Goal: Information Seeking & Learning: Learn about a topic

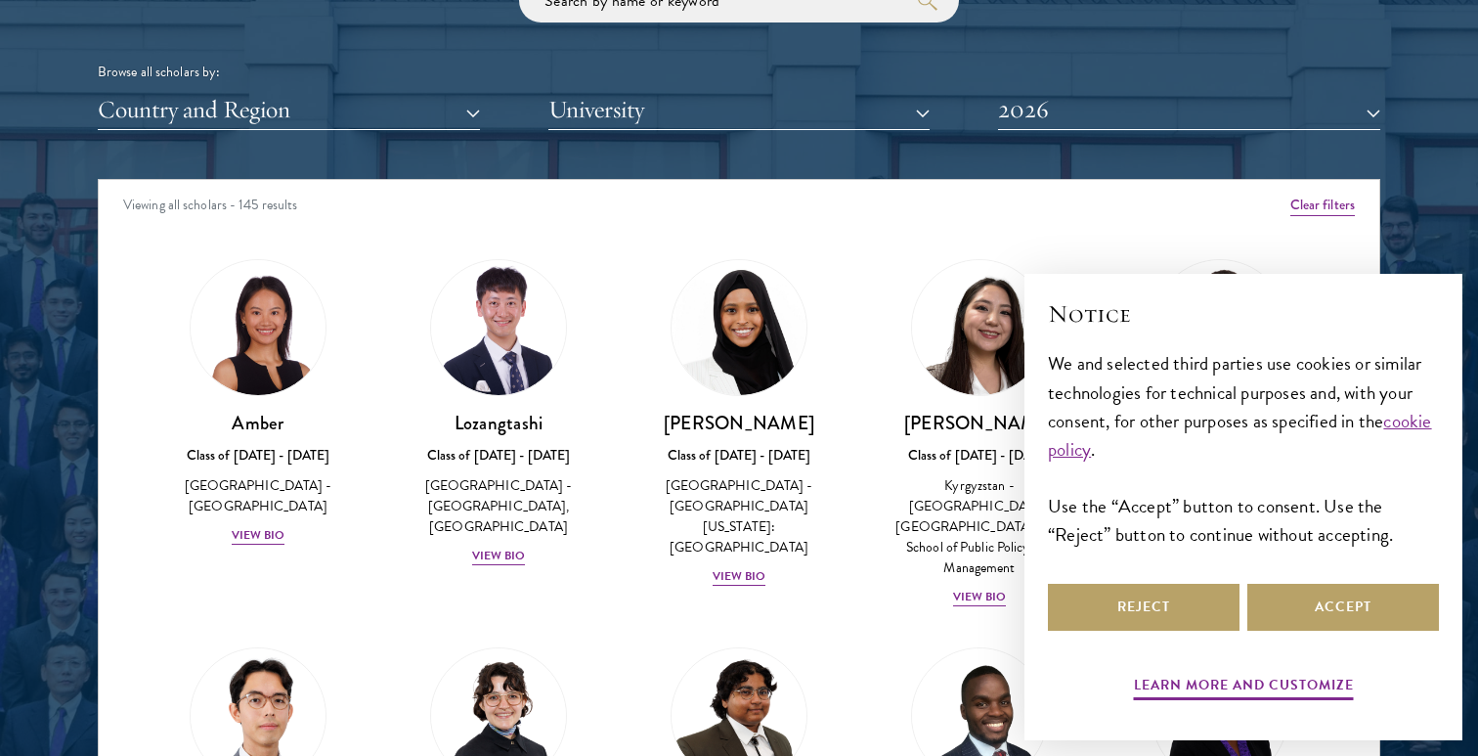
scroll to position [2454, 0]
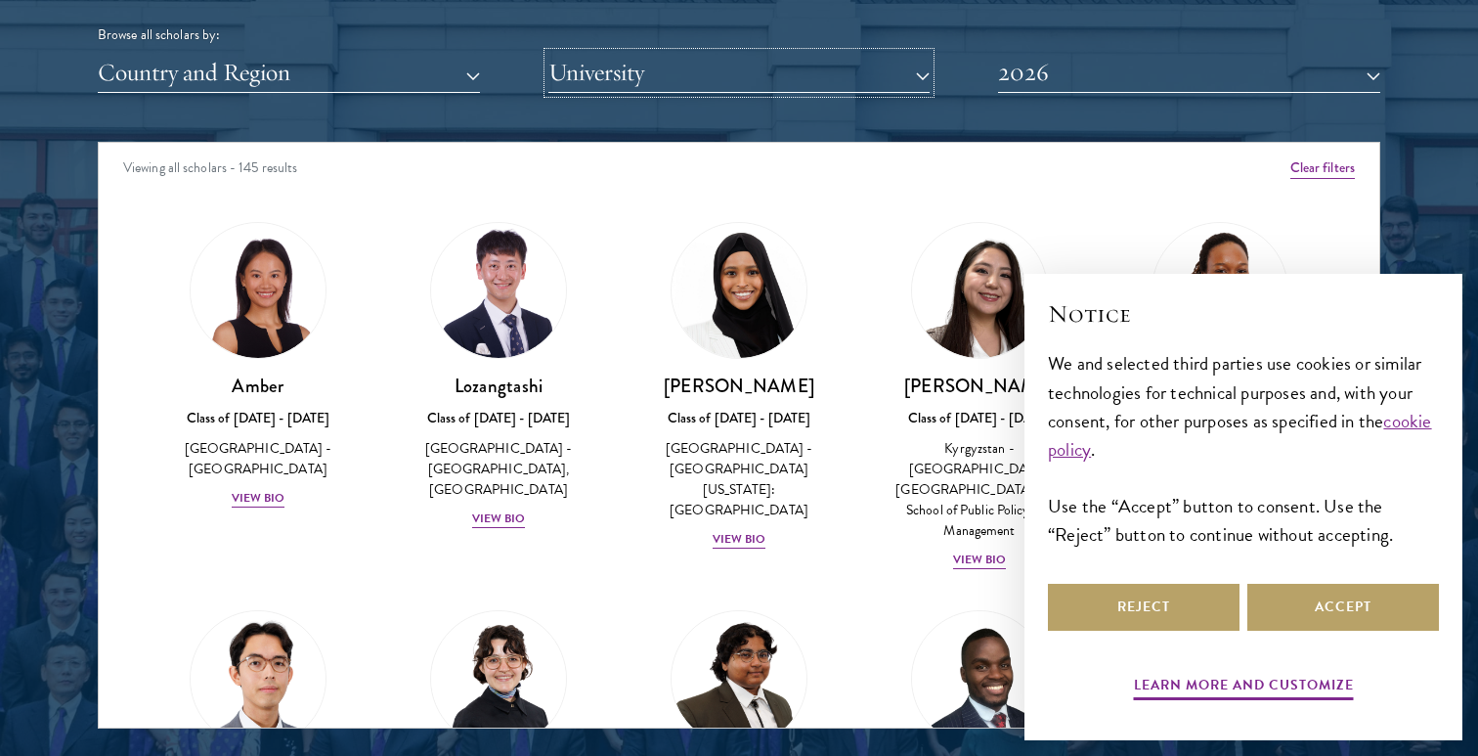
click at [577, 80] on button "University" at bounding box center [739, 73] width 382 height 40
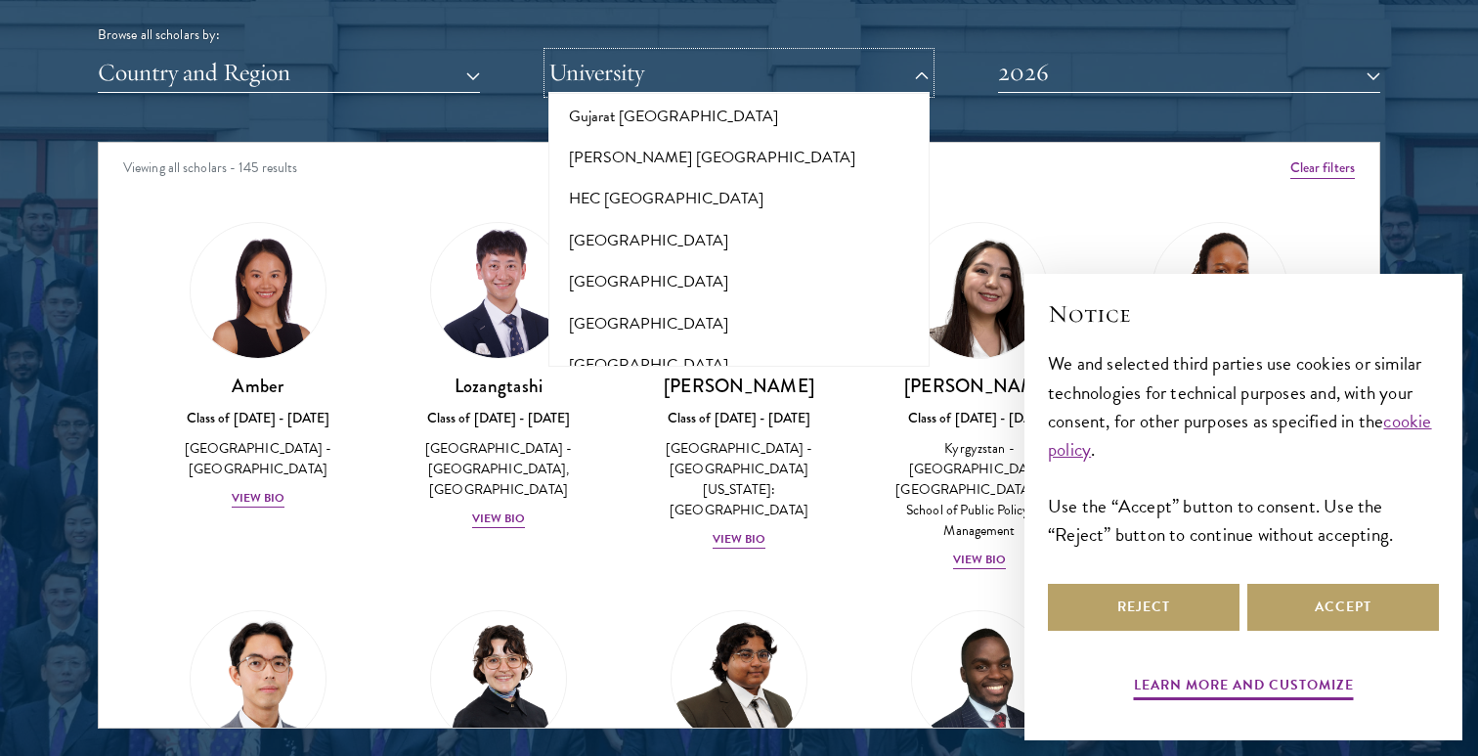
scroll to position [4765, 0]
click at [623, 342] on button "[GEOGRAPHIC_DATA]" at bounding box center [739, 362] width 370 height 41
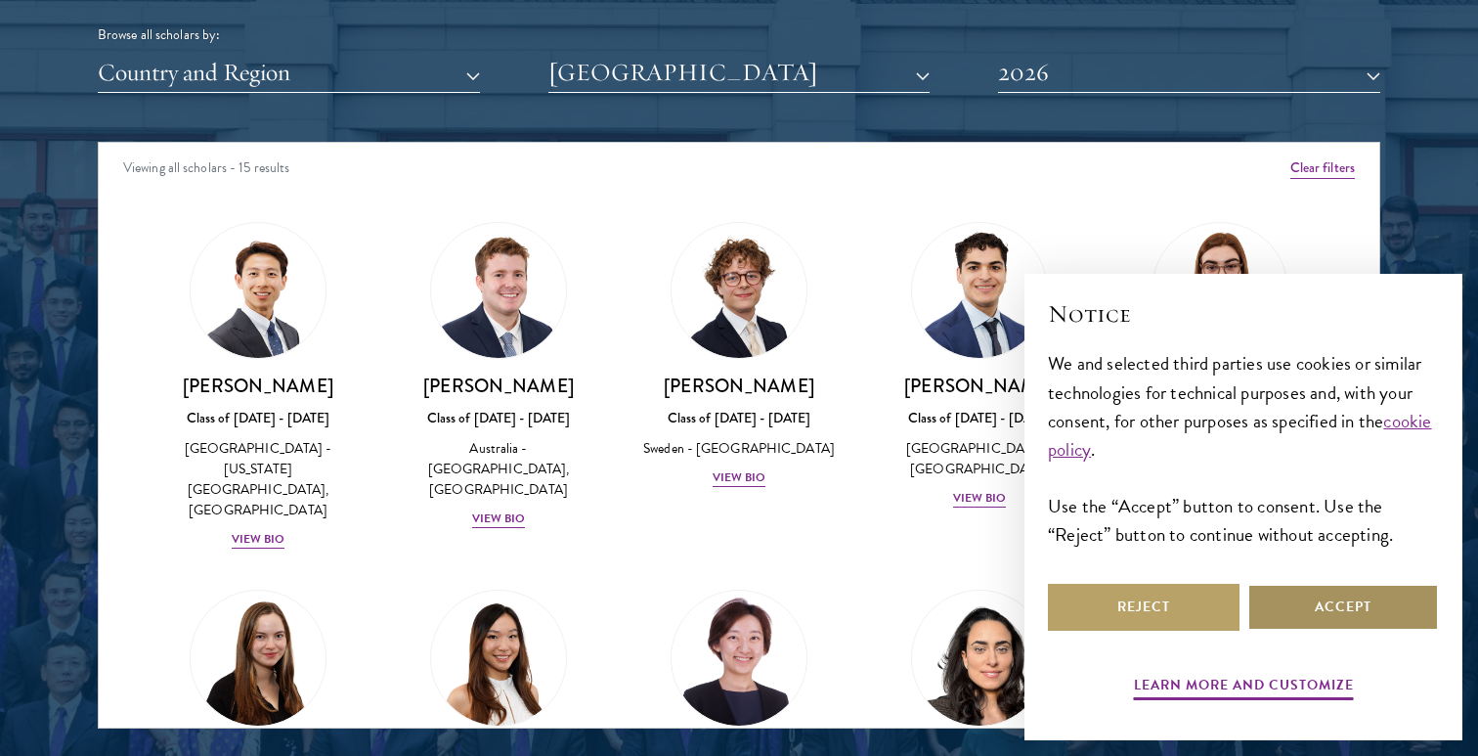
click at [1313, 617] on button "Accept" at bounding box center [1343, 607] width 192 height 47
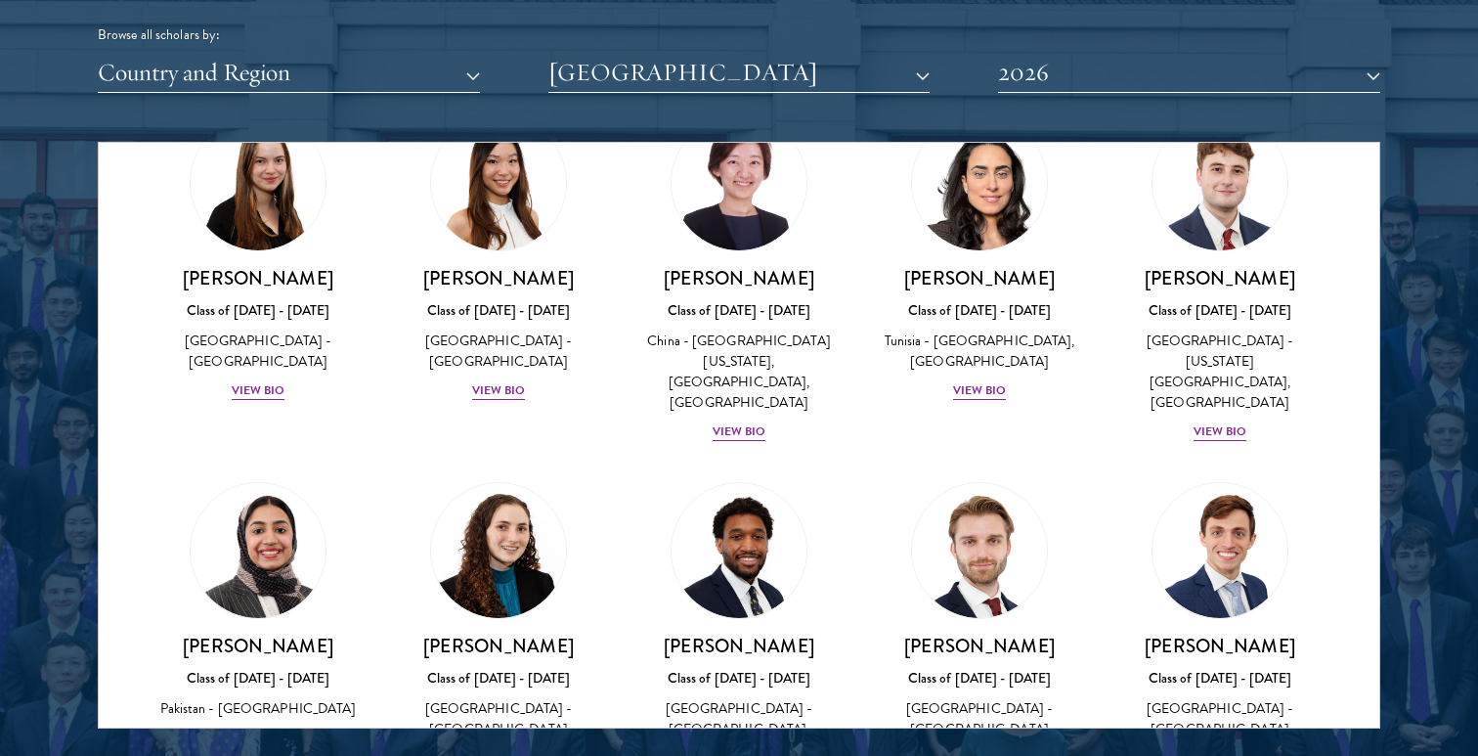
scroll to position [484, 0]
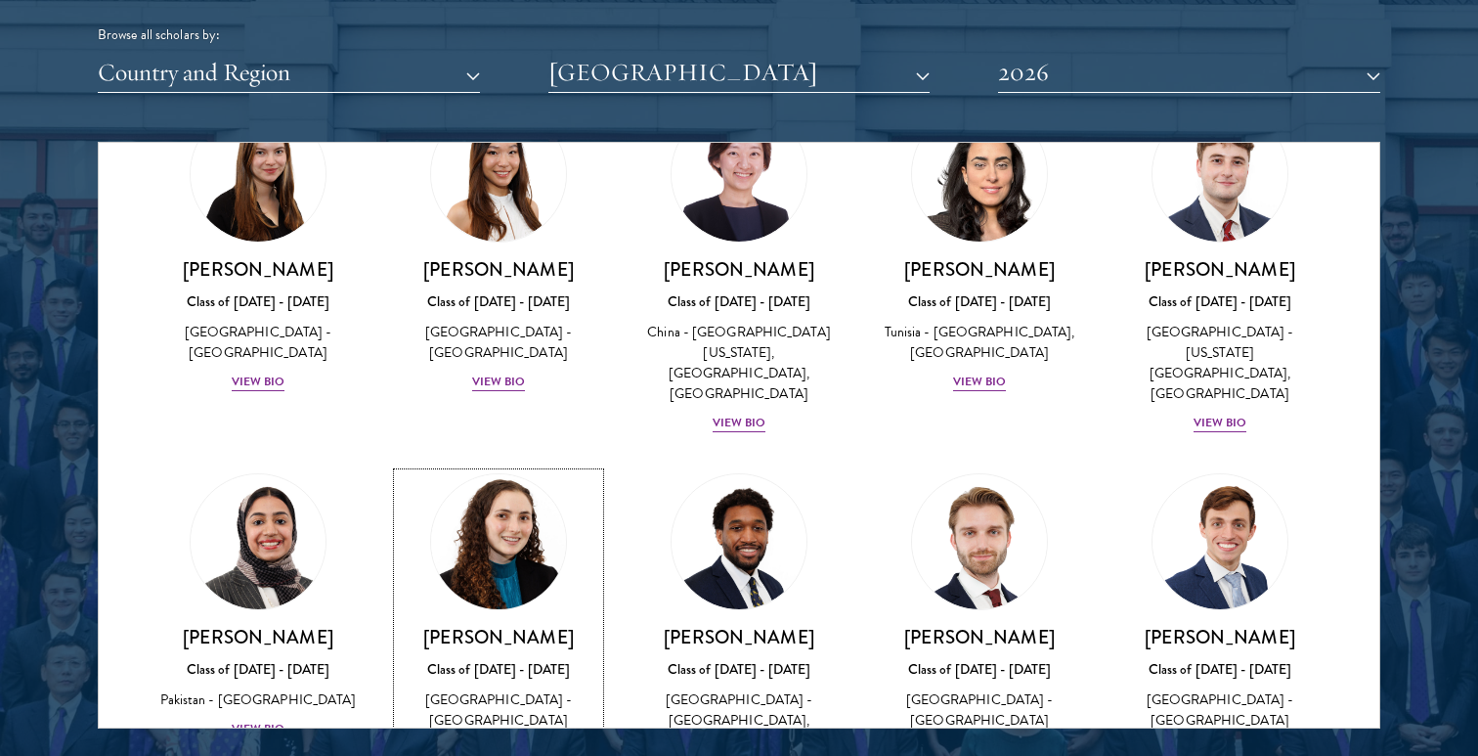
click at [512, 740] on div "View Bio" at bounding box center [499, 749] width 54 height 19
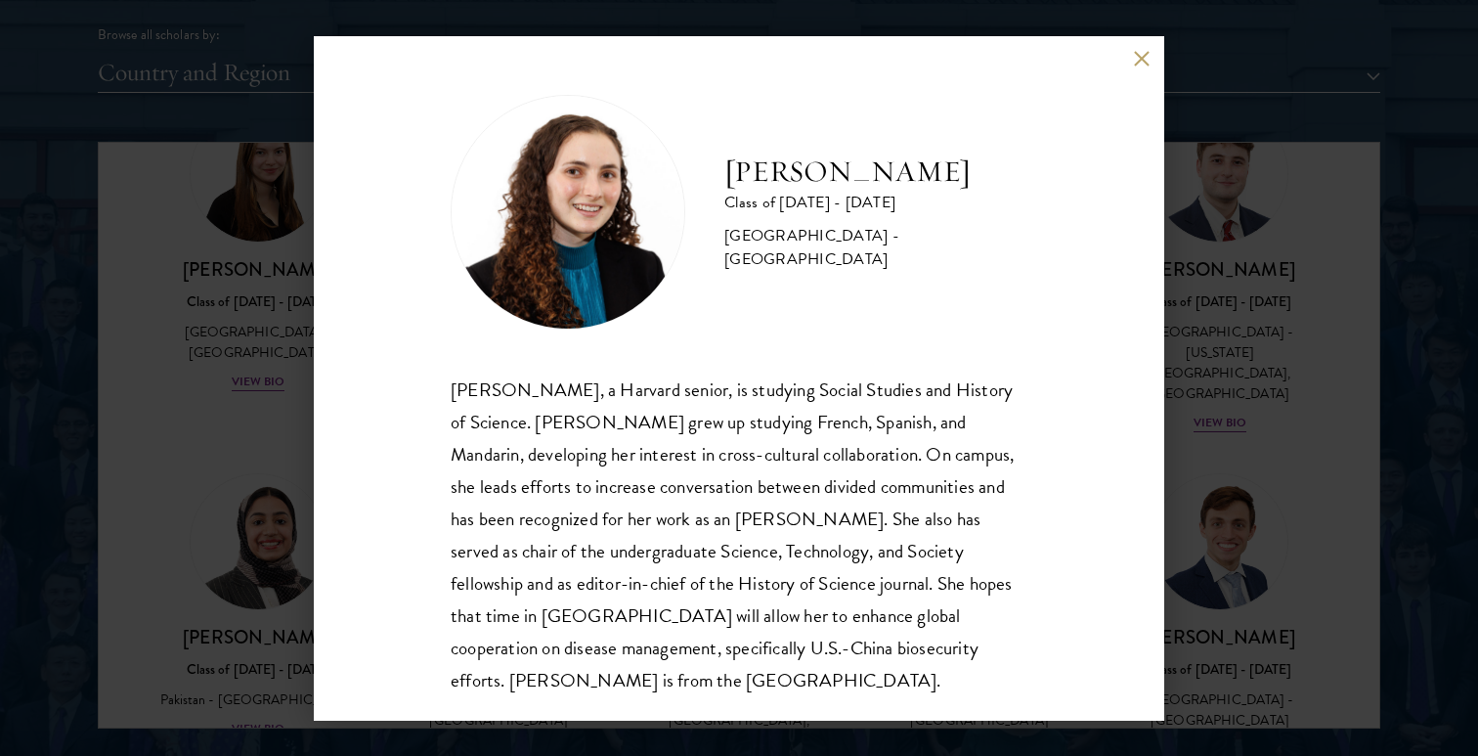
scroll to position [2, 0]
click at [1120, 52] on div "[PERSON_NAME] Class of [DATE] - [DATE] [GEOGRAPHIC_DATA] - [GEOGRAPHIC_DATA] [P…" at bounding box center [739, 378] width 850 height 684
click at [1143, 52] on button at bounding box center [1141, 59] width 17 height 17
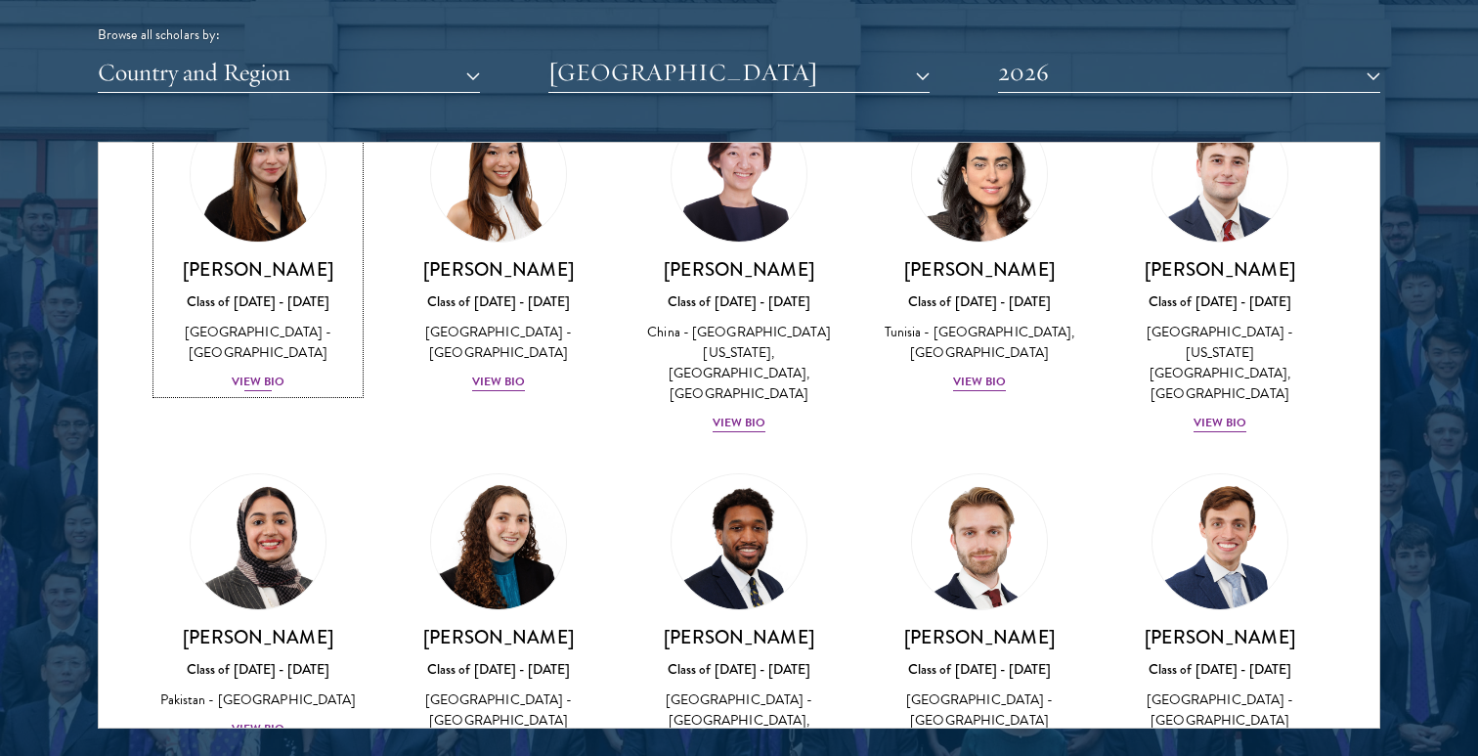
click at [255, 372] on div "View Bio" at bounding box center [259, 381] width 54 height 19
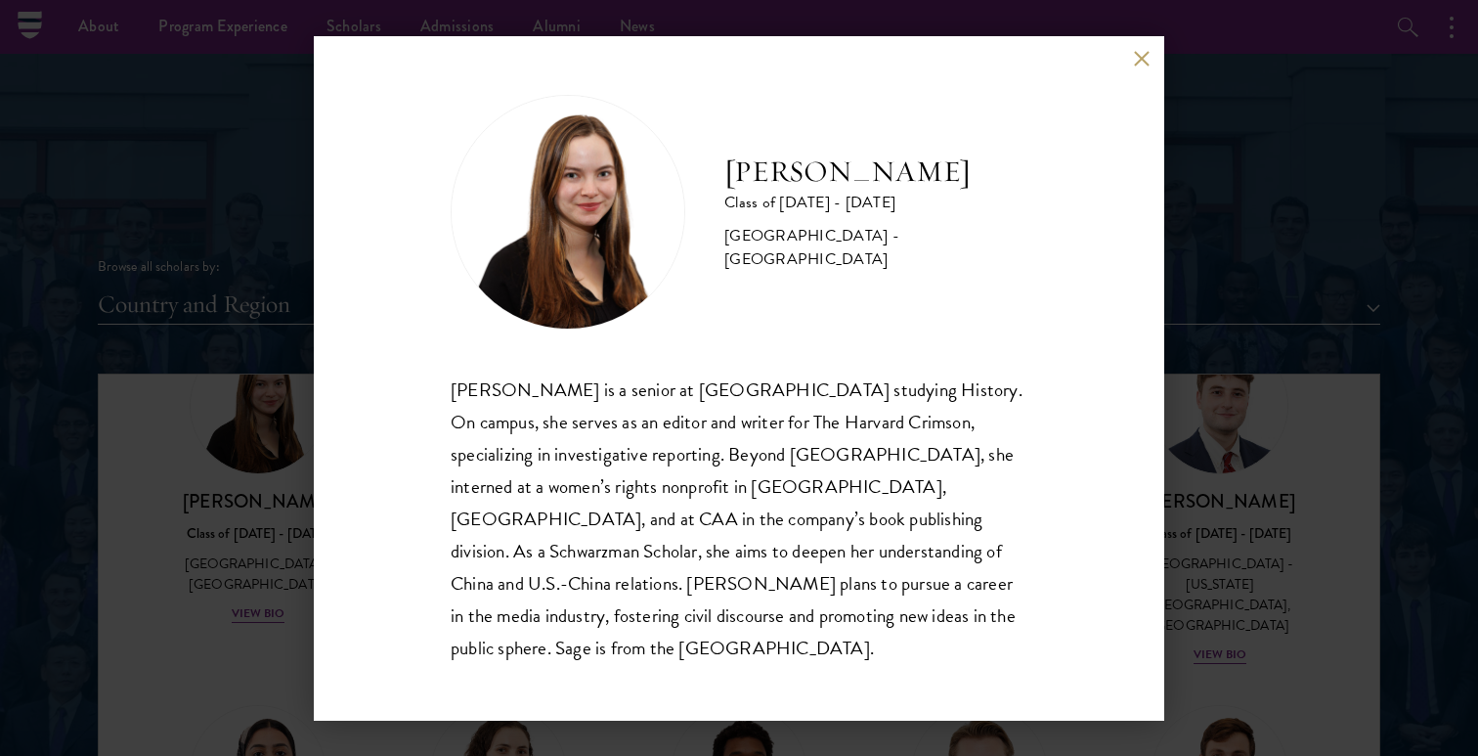
scroll to position [2204, 0]
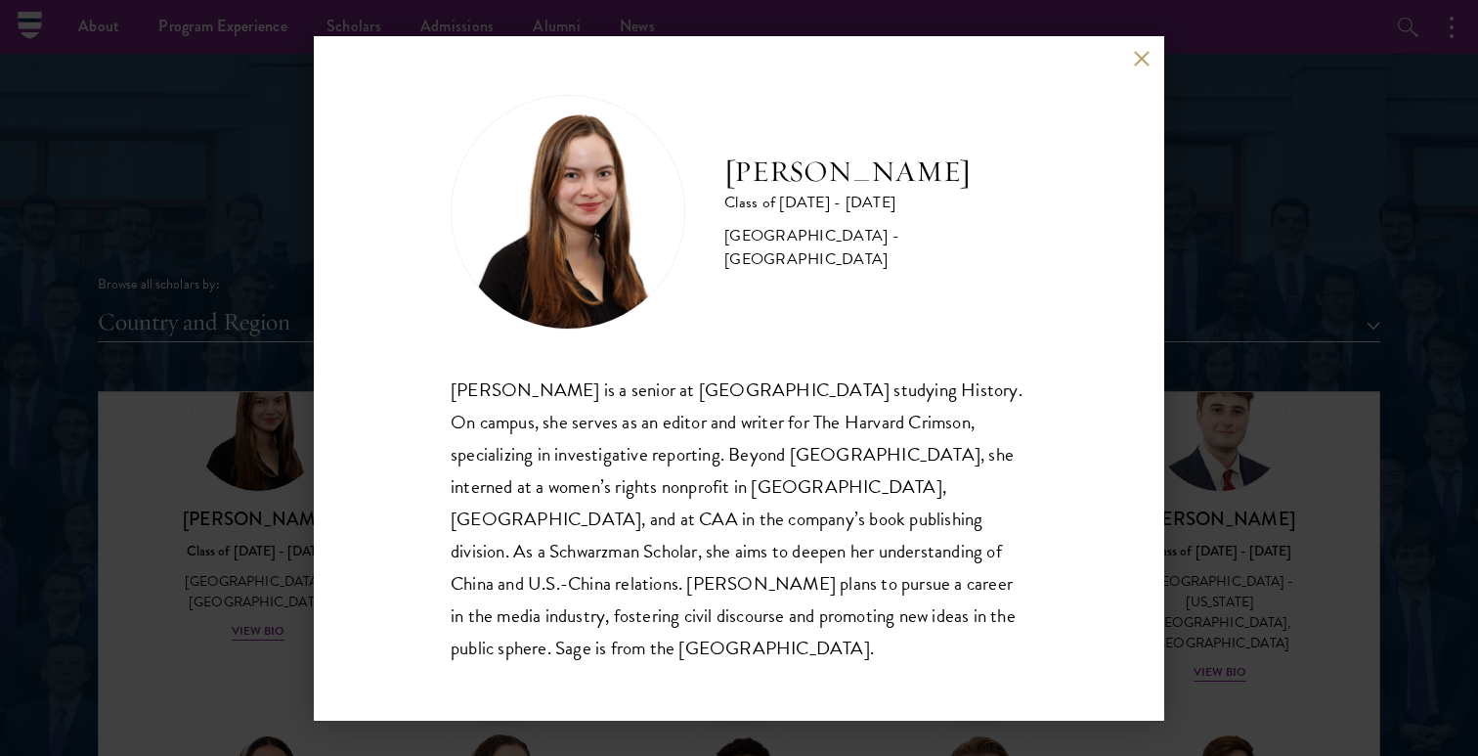
click at [1150, 87] on div "[PERSON_NAME] Class of [DATE] - [DATE] [GEOGRAPHIC_DATA] - [GEOGRAPHIC_DATA] [P…" at bounding box center [739, 378] width 850 height 684
click at [1146, 67] on button at bounding box center [1141, 59] width 17 height 17
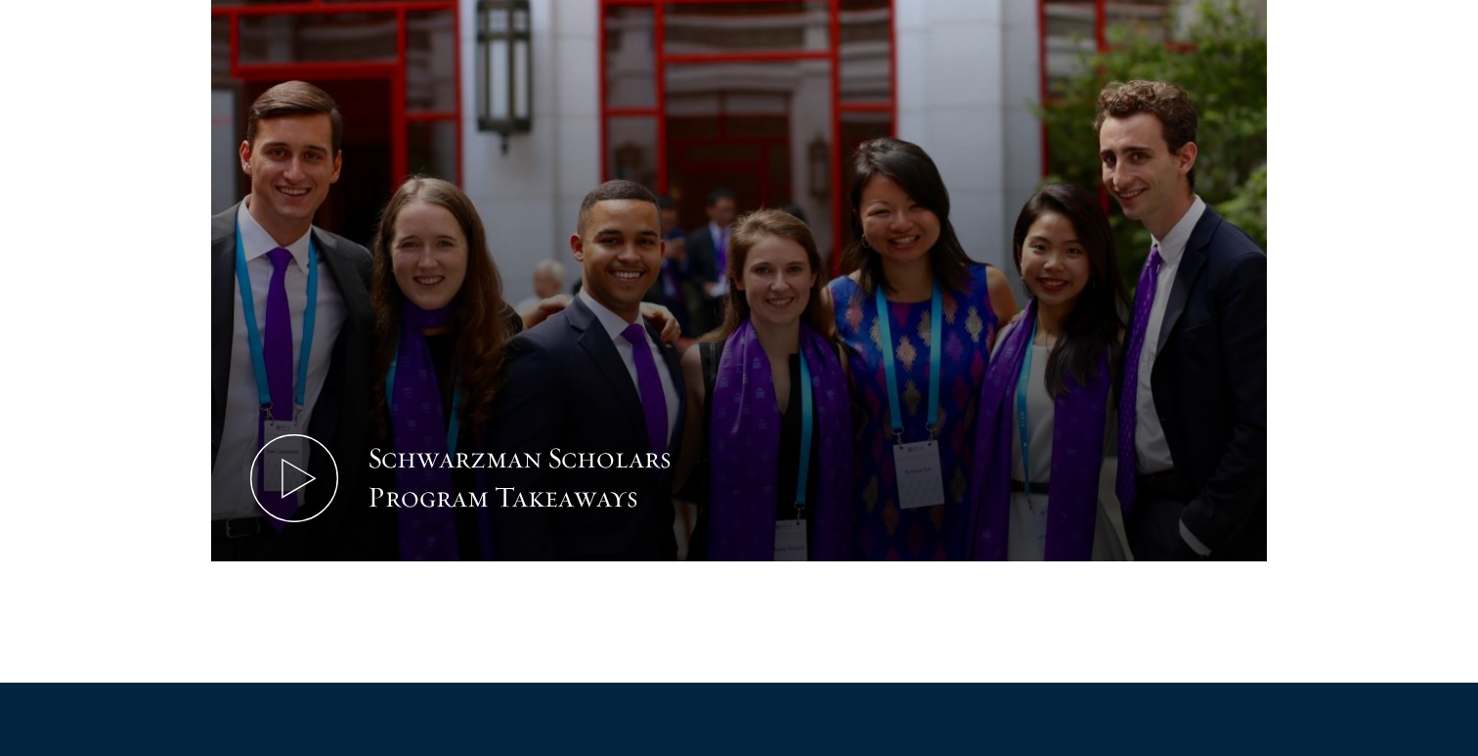
scroll to position [954, 0]
